Goal: Task Accomplishment & Management: Complete application form

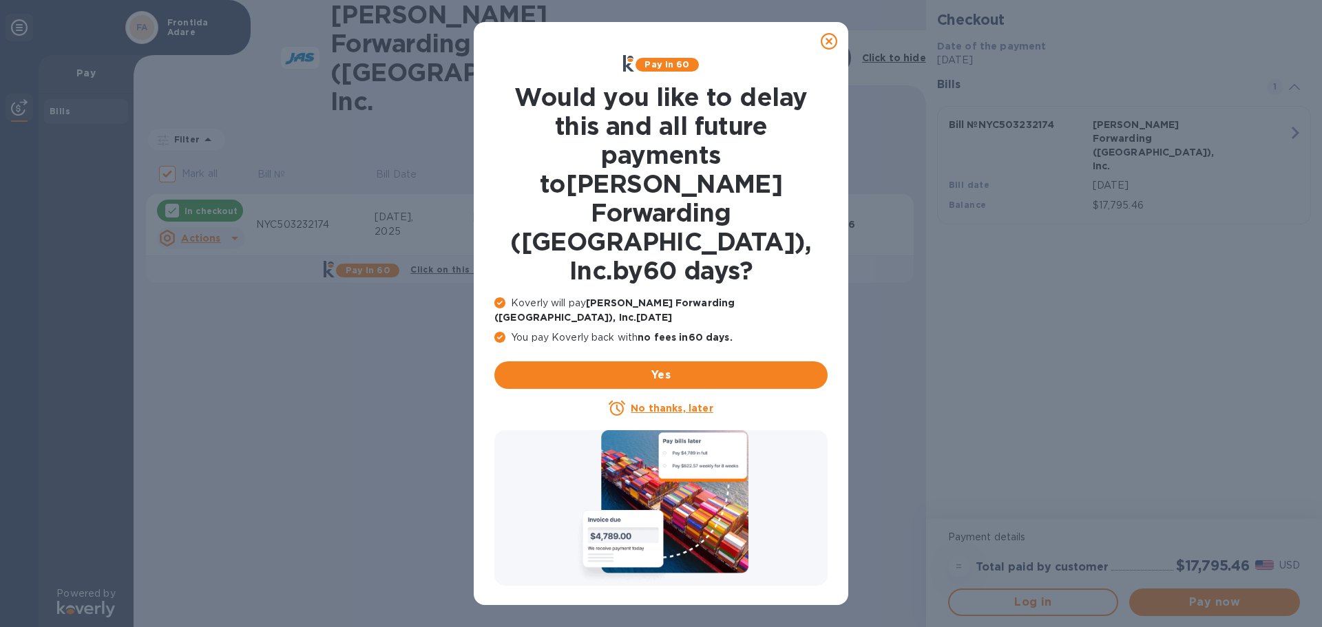
click at [824, 40] on icon at bounding box center [829, 41] width 17 height 17
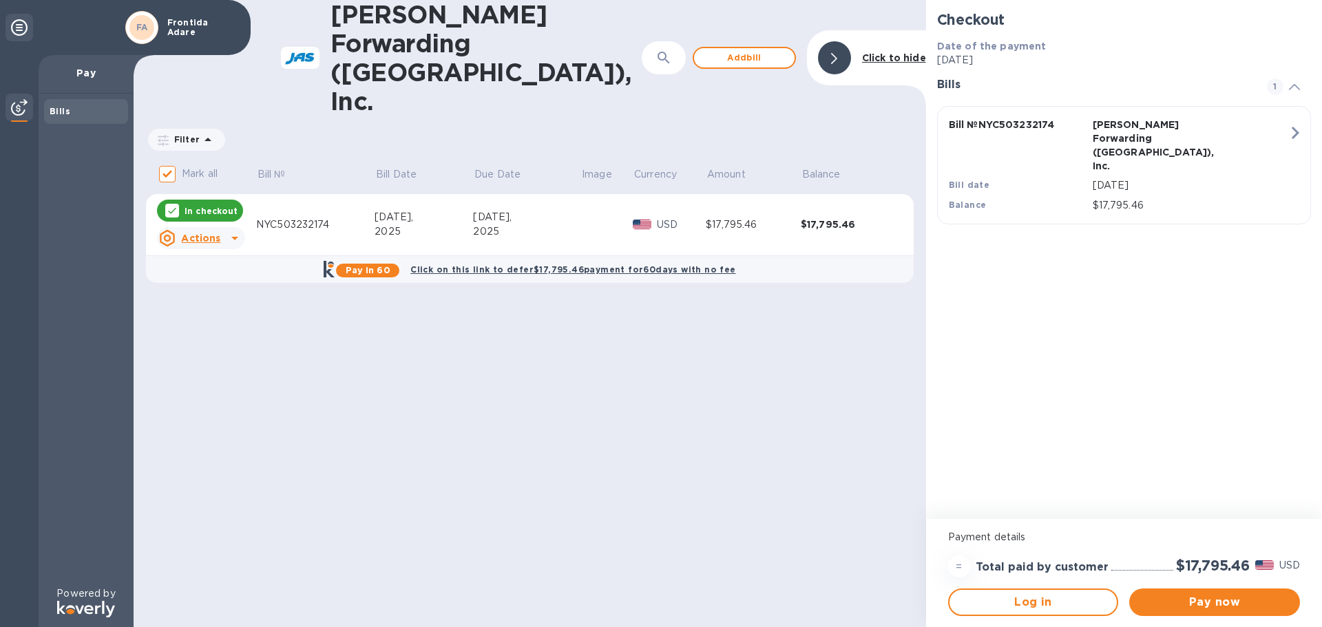
click at [1297, 129] on icon "button" at bounding box center [1295, 133] width 25 height 25
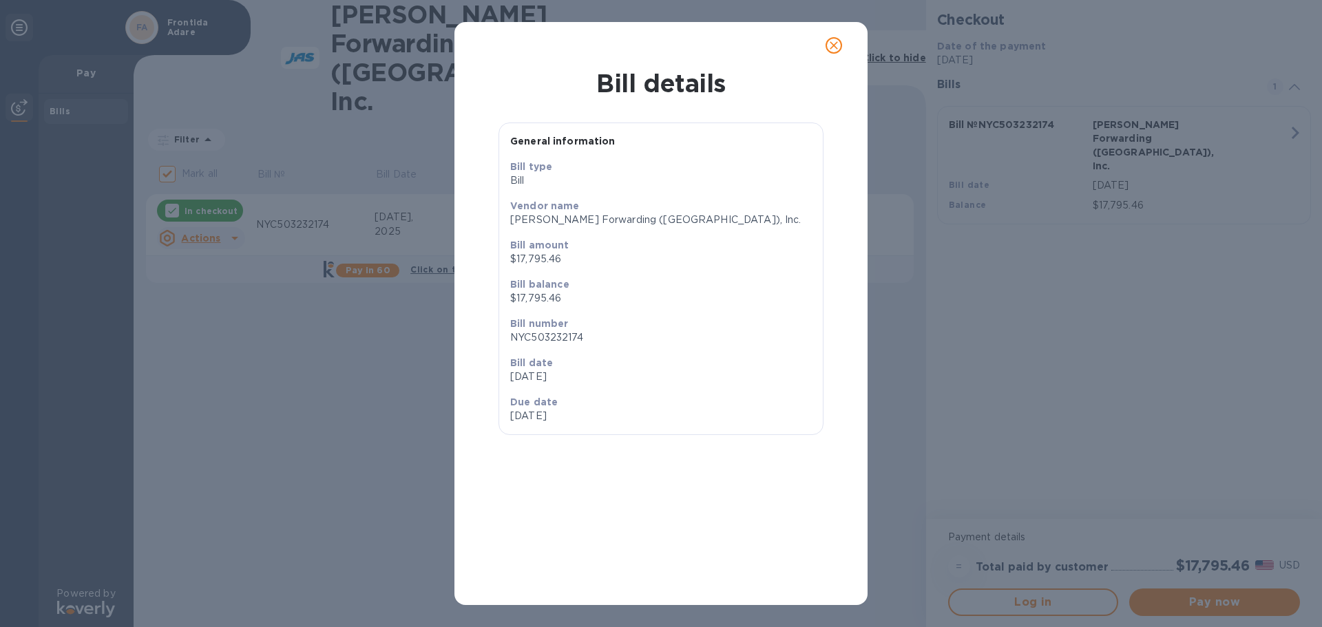
click at [835, 43] on icon "close" at bounding box center [834, 46] width 14 height 14
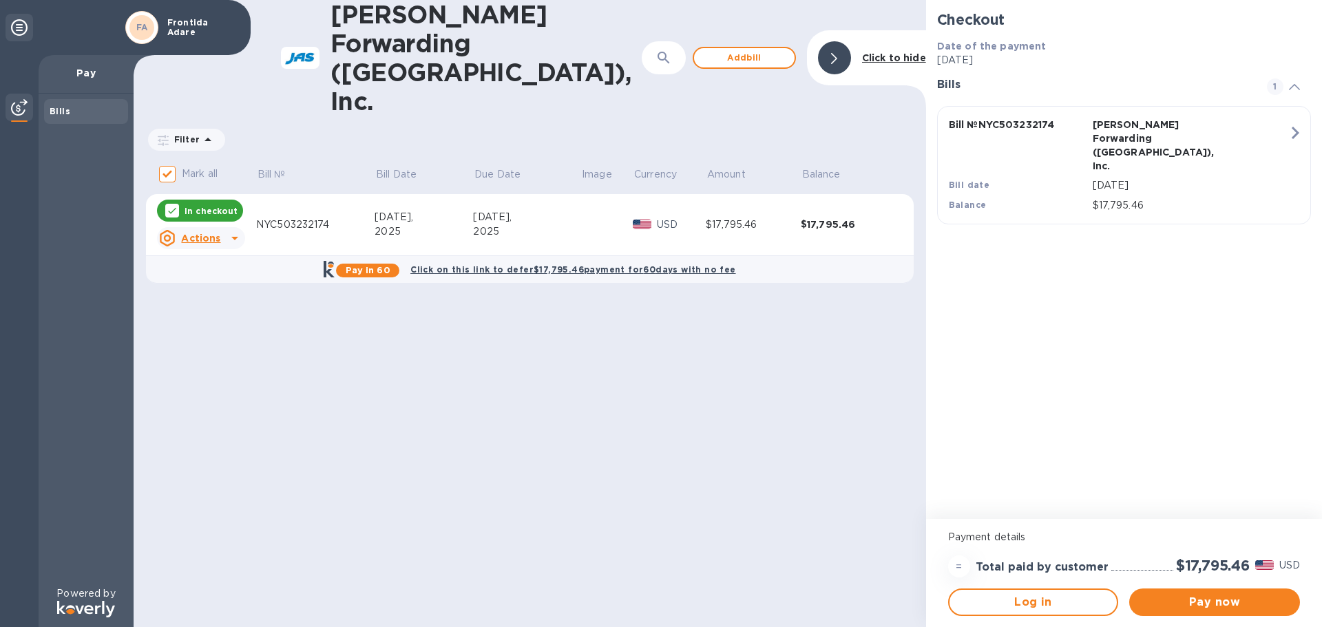
click at [231, 230] on icon at bounding box center [235, 238] width 17 height 17
click at [220, 236] on b "Open bill" at bounding box center [219, 236] width 46 height 11
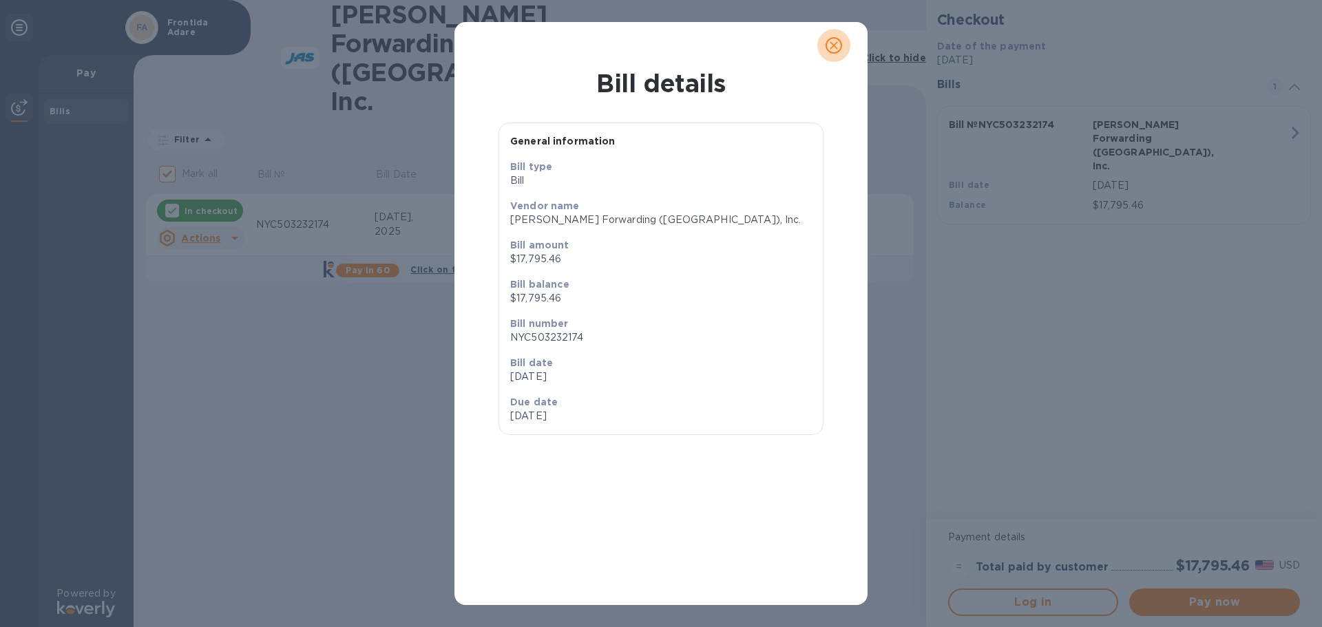
click at [836, 43] on icon "close" at bounding box center [834, 45] width 8 height 8
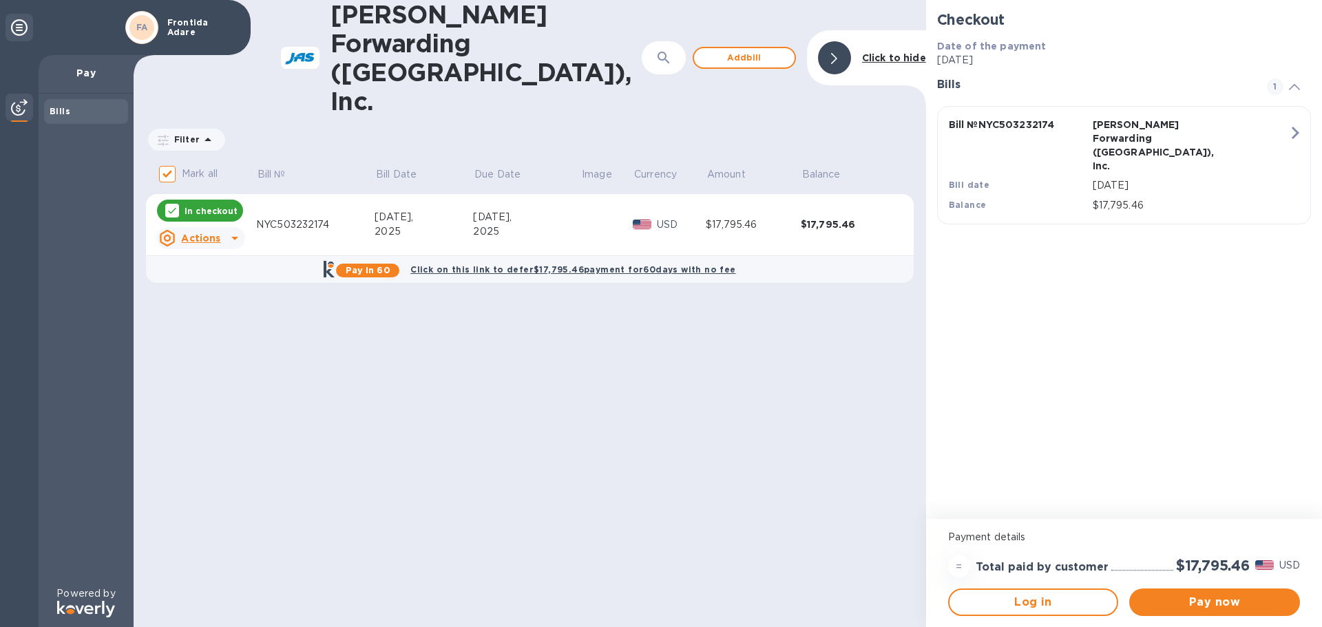
click at [82, 107] on div "Bills" at bounding box center [86, 112] width 73 height 14
click at [750, 50] on span "Add bill" at bounding box center [744, 58] width 79 height 17
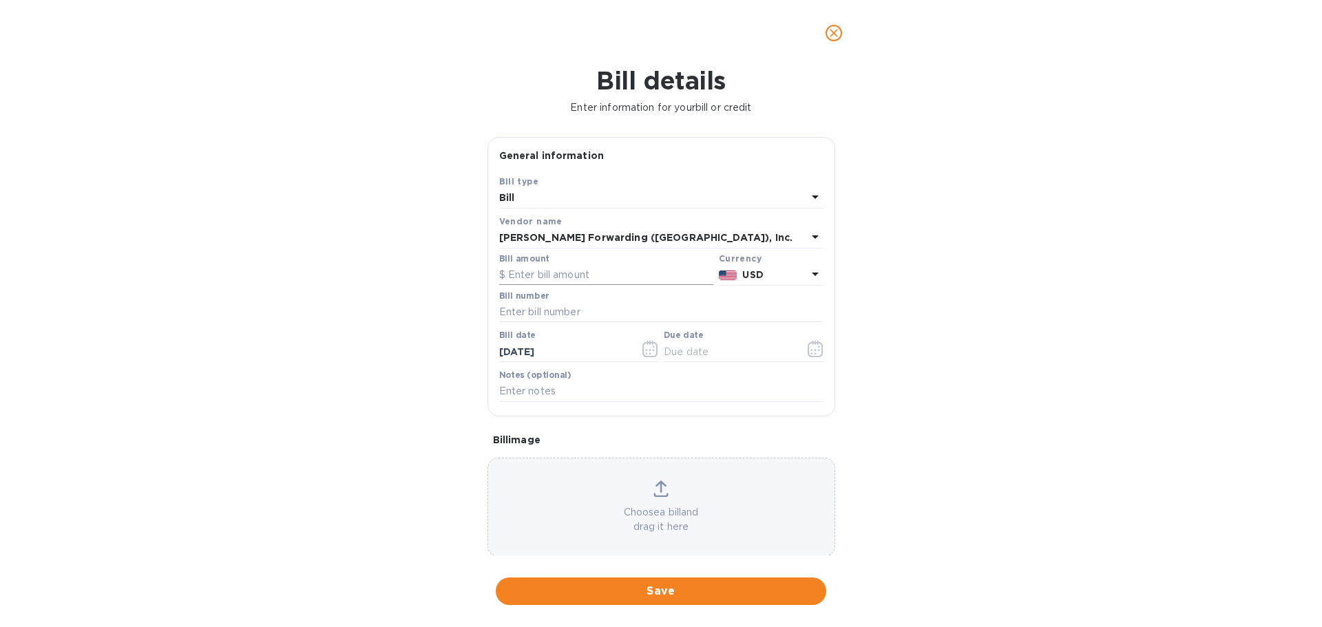
click at [528, 272] on input "text" at bounding box center [606, 275] width 214 height 21
type input "503,260,055"
type input "NYC503260055"
drag, startPoint x: 589, startPoint y: 274, endPoint x: 424, endPoint y: 273, distance: 164.6
click at [425, 272] on div "Bill details Enter information for your bill or credit General information Save…" at bounding box center [661, 346] width 1322 height 561
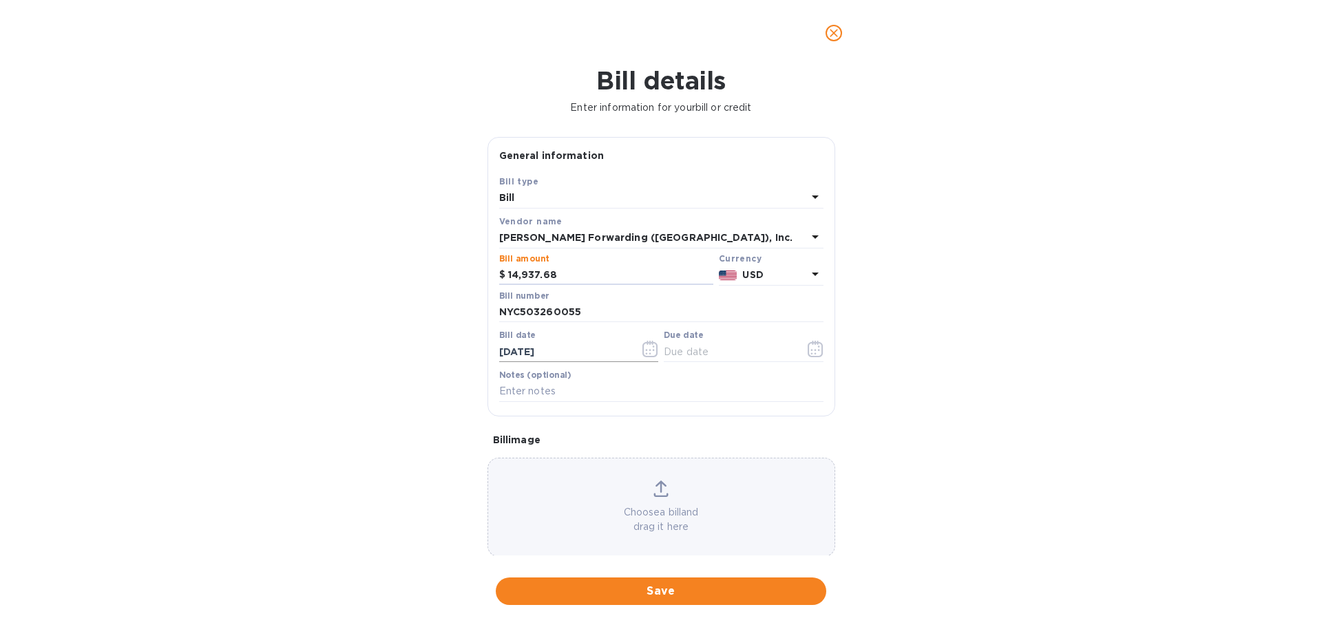
type input "14,937.68"
drag, startPoint x: 559, startPoint y: 352, endPoint x: 497, endPoint y: 379, distance: 67.8
click at [407, 351] on div "Bill details Enter information for your bill or credit General information Save…" at bounding box center [661, 346] width 1322 height 561
type input "[DATE]"
click at [813, 196] on icon at bounding box center [815, 197] width 17 height 17
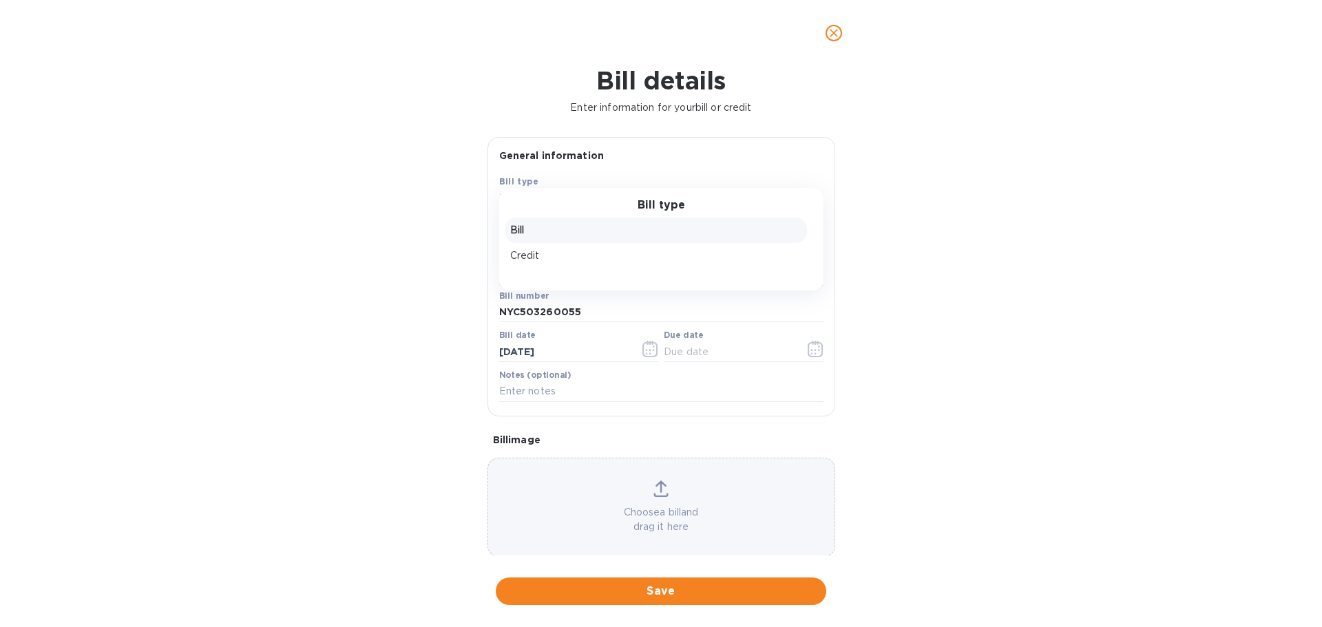
click at [814, 196] on div "Bill type Bill Credit" at bounding box center [661, 239] width 324 height 103
click at [524, 231] on p "Bill" at bounding box center [655, 230] width 291 height 14
click at [529, 442] on p "Bill image" at bounding box center [661, 440] width 337 height 14
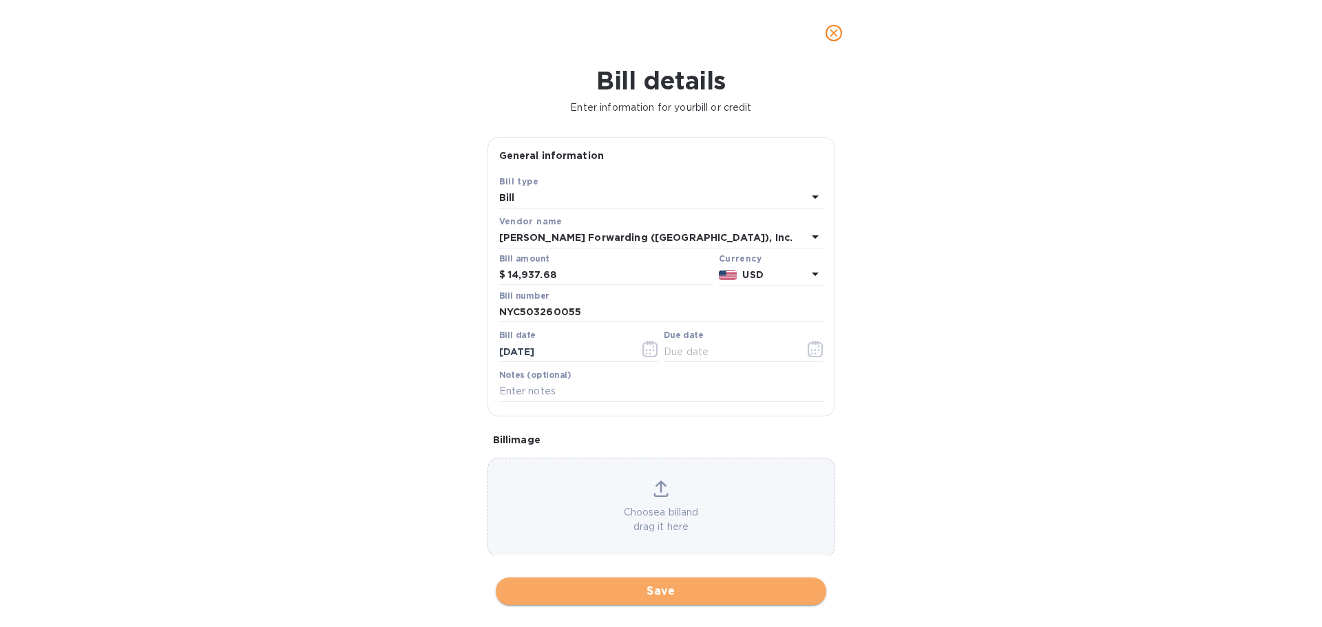
click at [660, 587] on span "Save" at bounding box center [661, 591] width 309 height 17
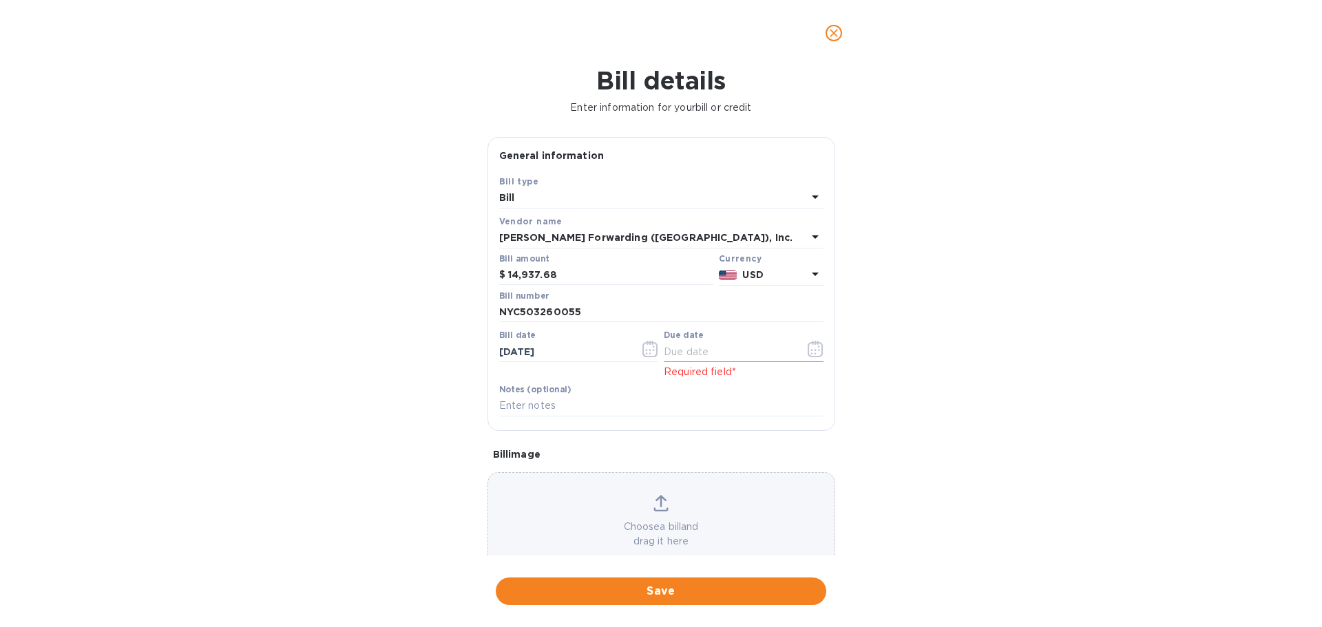
click at [677, 349] on input "text" at bounding box center [729, 352] width 130 height 21
type input "[DATE]"
click at [603, 413] on input "text" at bounding box center [661, 406] width 324 height 21
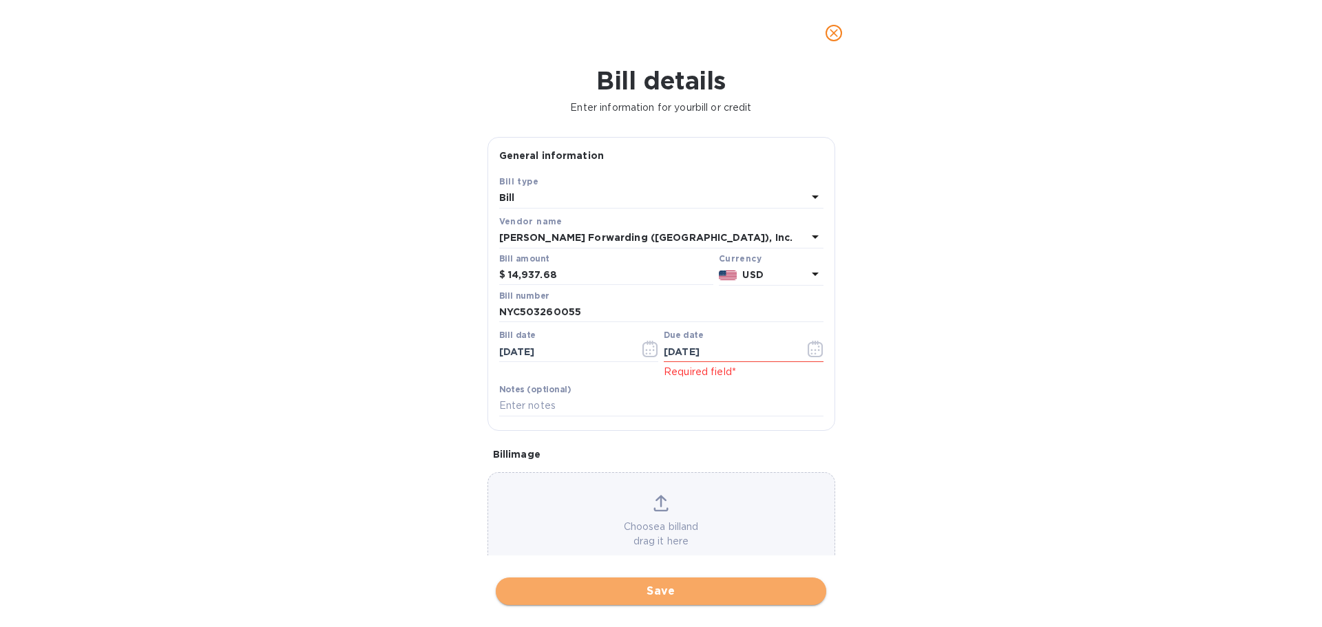
click at [671, 585] on span "Save" at bounding box center [661, 591] width 309 height 17
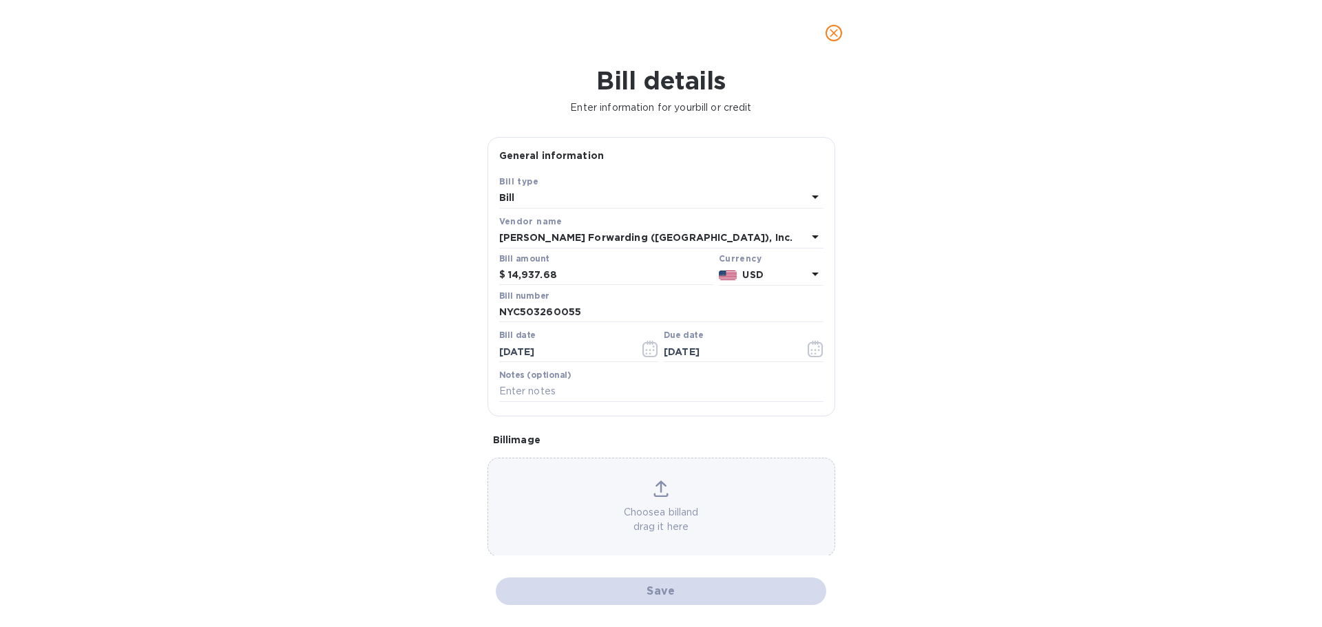
checkbox input "false"
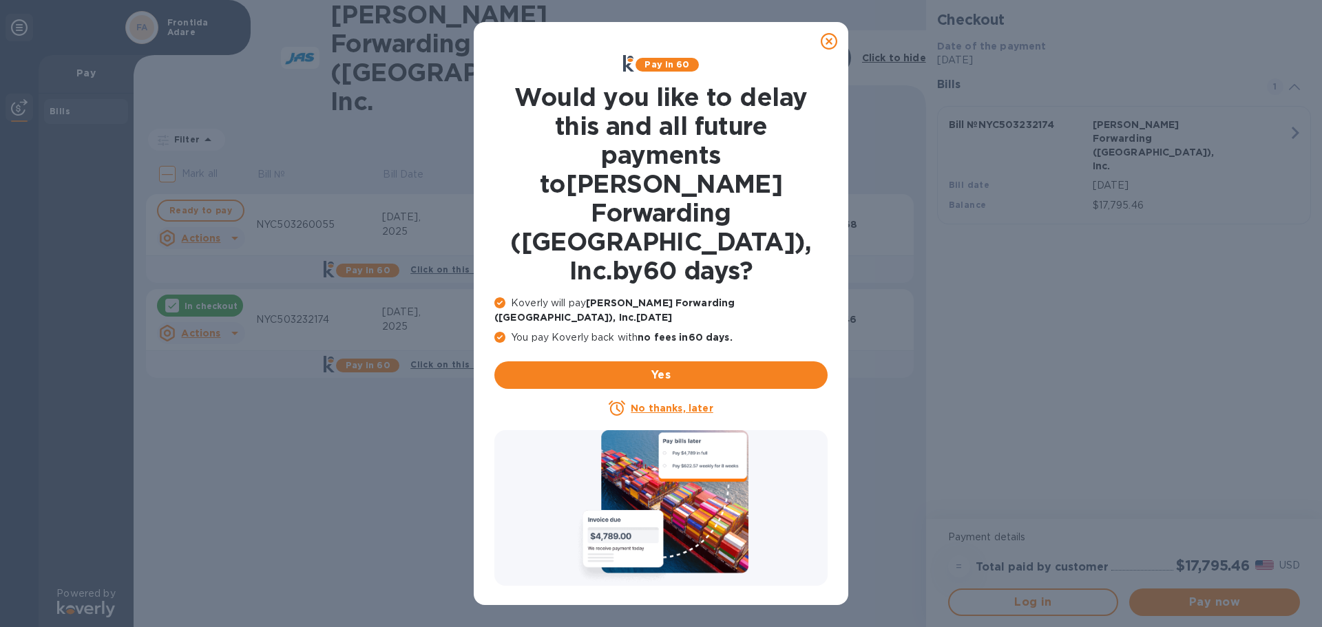
click at [827, 40] on icon at bounding box center [829, 41] width 17 height 17
